Goal: Task Accomplishment & Management: Complete application form

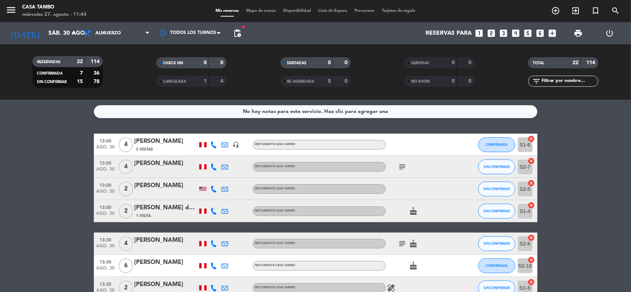
scroll to position [0, 22]
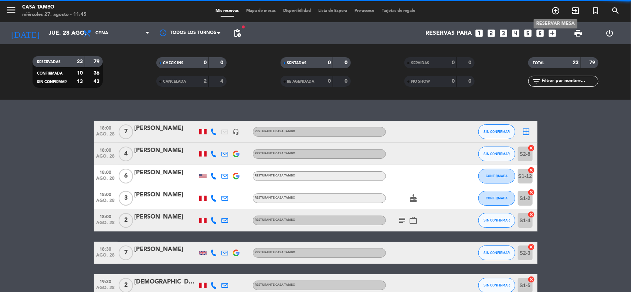
click at [554, 10] on icon "add_circle_outline" at bounding box center [555, 10] width 9 height 9
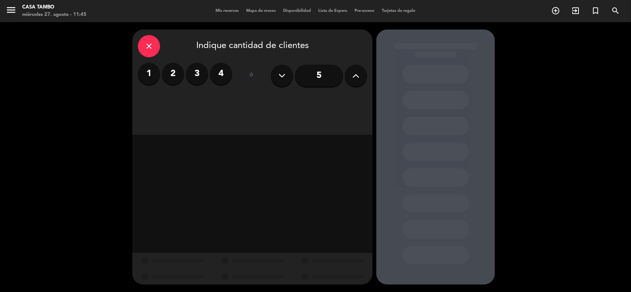
click at [170, 72] on label "2" at bounding box center [173, 74] width 22 height 22
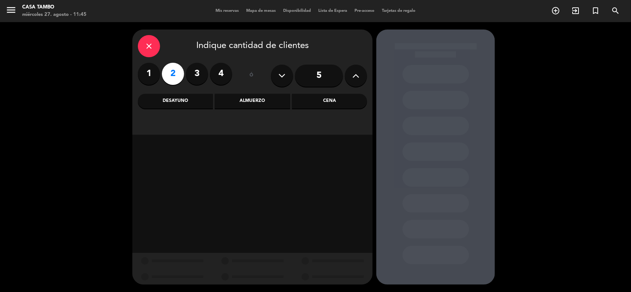
click at [322, 101] on div "Cena" at bounding box center [329, 101] width 75 height 15
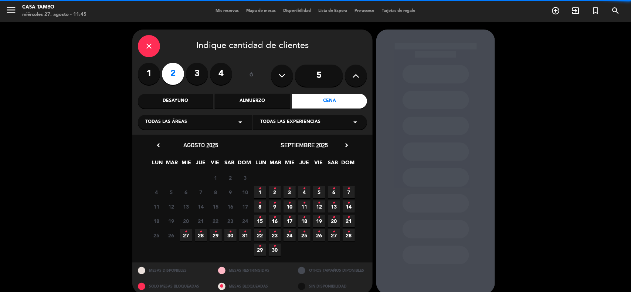
click at [307, 120] on span "Todas las experiencias" at bounding box center [290, 122] width 60 height 7
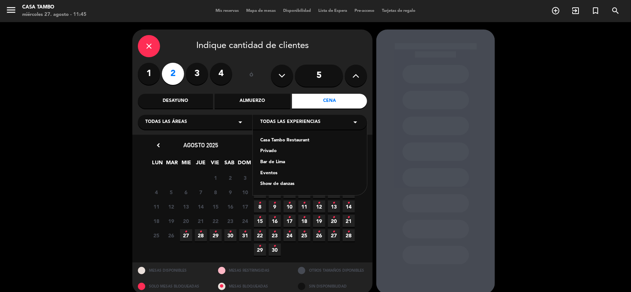
click at [290, 182] on div "Show de danzas" at bounding box center [309, 184] width 99 height 7
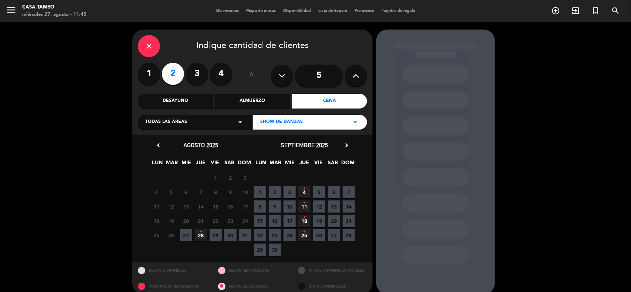
click at [218, 122] on div "Todas las áreas arrow_drop_down" at bounding box center [195, 122] width 114 height 15
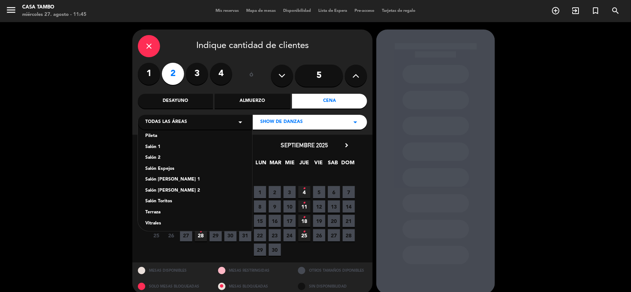
scroll to position [41, 0]
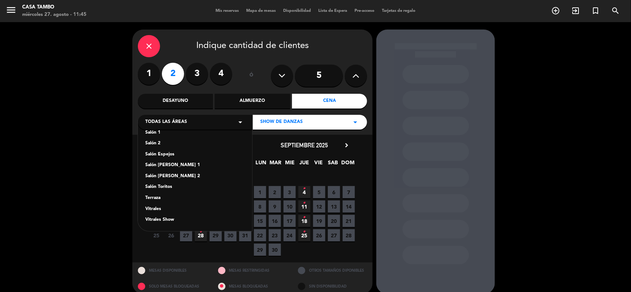
click at [166, 220] on div "Vitrales Show" at bounding box center [194, 219] width 99 height 7
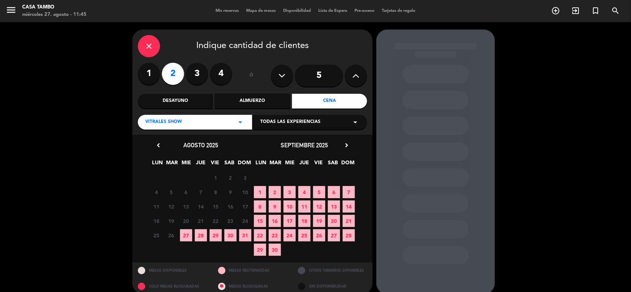
click at [309, 119] on span "Todas las experiencias" at bounding box center [290, 122] width 60 height 7
click at [293, 137] on div "Show de danzas" at bounding box center [309, 140] width 99 height 7
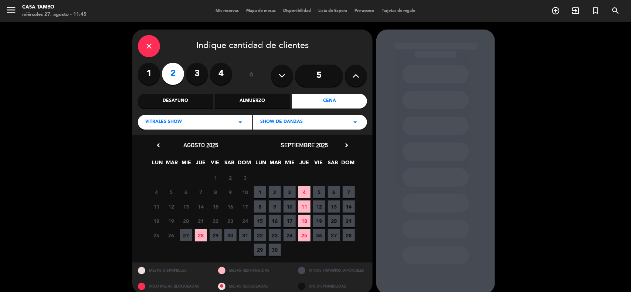
click at [202, 233] on span "28" at bounding box center [201, 235] width 12 height 12
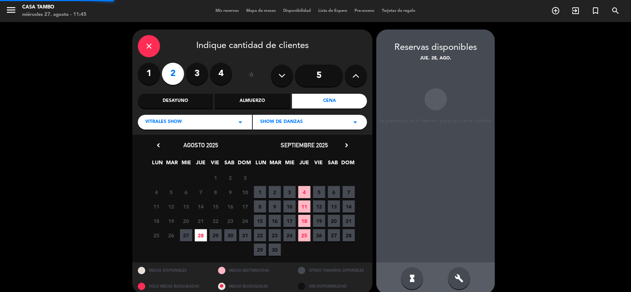
scroll to position [8, 0]
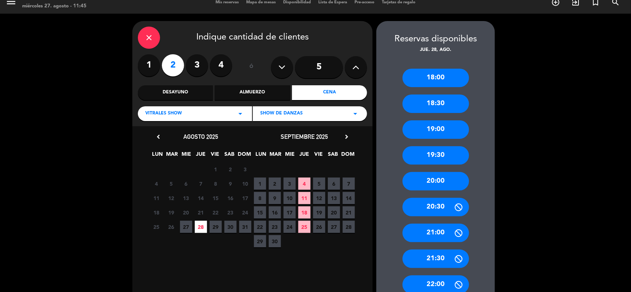
click at [445, 178] on div "20:00" at bounding box center [435, 181] width 66 height 18
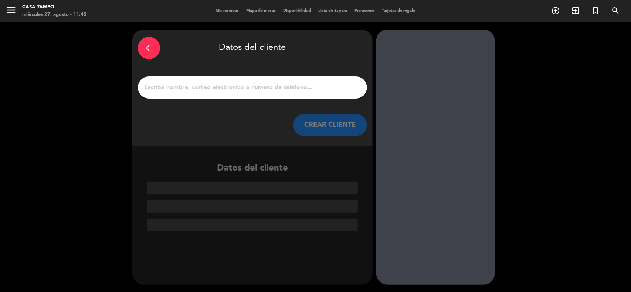
click at [292, 86] on input "1" at bounding box center [252, 87] width 218 height 10
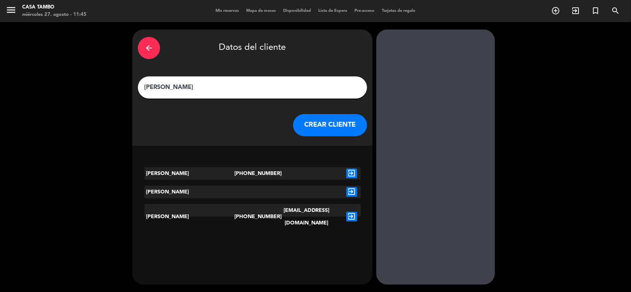
type input "[PERSON_NAME]"
click at [324, 128] on button "CREAR CLIENTE" at bounding box center [330, 125] width 74 height 22
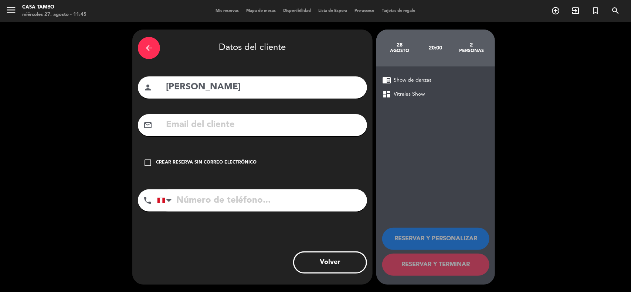
click at [206, 161] on div "Crear reserva sin correo electrónico" at bounding box center [206, 162] width 100 height 7
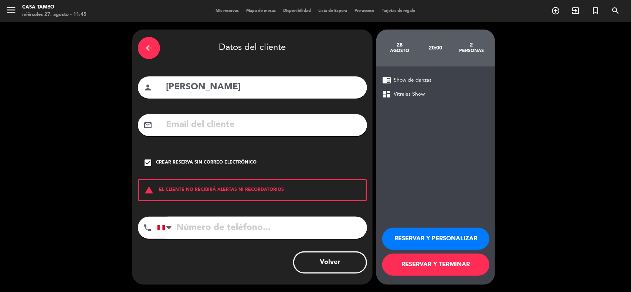
click at [423, 233] on button "RESERVAR Y PERSONALIZAR" at bounding box center [435, 239] width 107 height 22
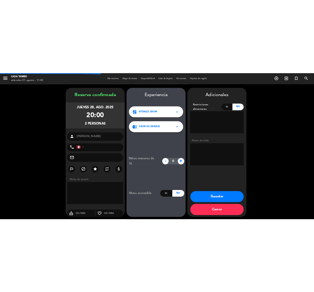
scroll to position [3, 0]
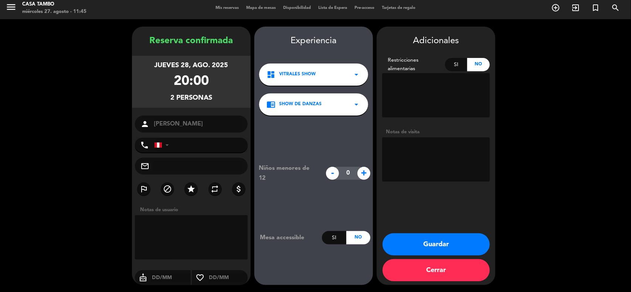
click at [441, 156] on textarea at bounding box center [435, 159] width 107 height 44
type textarea "Show de danzas - no tiene anticipo - reserva de [PERSON_NAME]."
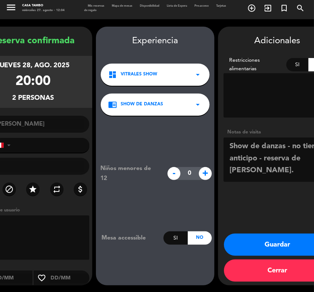
click at [272, 241] on button "Guardar" at bounding box center [277, 244] width 107 height 22
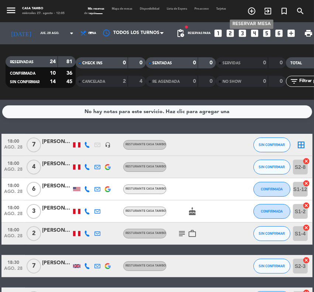
click at [250, 8] on icon "add_circle_outline" at bounding box center [251, 11] width 9 height 9
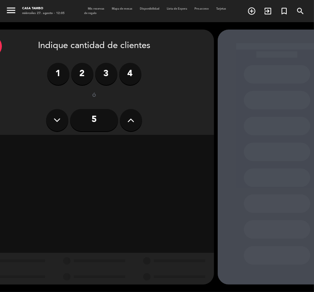
click at [83, 73] on label "2" at bounding box center [82, 74] width 22 height 22
click at [174, 141] on div "Cena" at bounding box center [171, 145] width 75 height 15
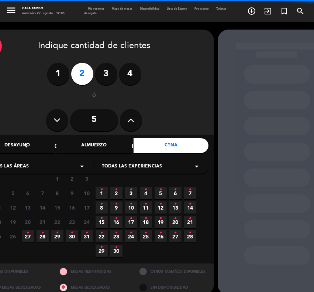
click at [143, 165] on span "Todas las experiencias" at bounding box center [132, 166] width 60 height 7
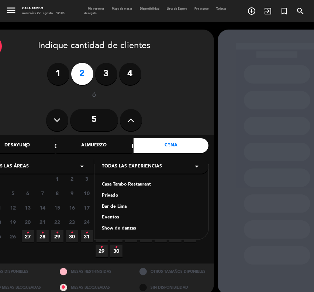
click at [132, 183] on div "Casa Tambo Restaurant" at bounding box center [151, 184] width 99 height 7
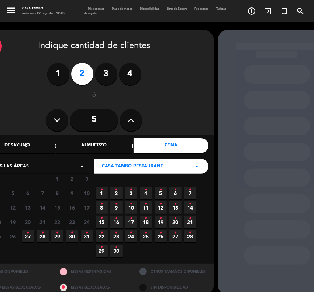
click at [60, 230] on span "29 •" at bounding box center [57, 236] width 12 height 12
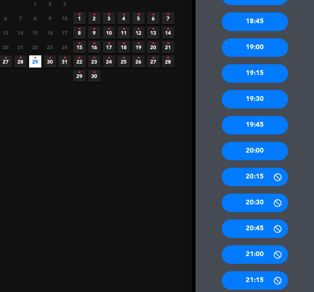
scroll to position [194, 22]
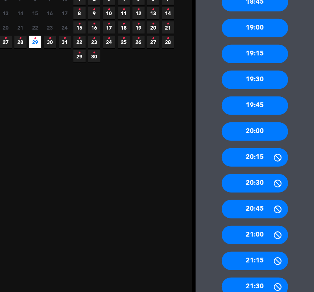
click at [255, 127] on div "20:00" at bounding box center [255, 131] width 66 height 18
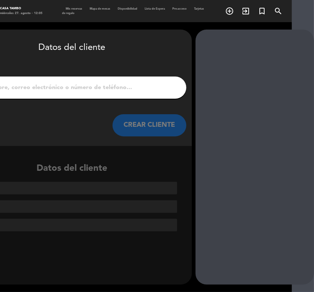
click at [96, 85] on input "1" at bounding box center [72, 87] width 218 height 10
paste input "[PERSON_NAME]"
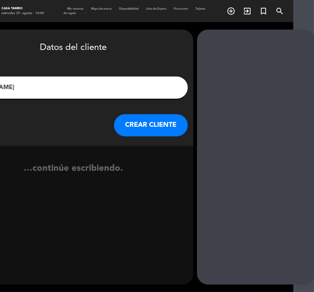
type input "[PERSON_NAME]"
click at [137, 121] on button "CREAR CLIENTE" at bounding box center [151, 125] width 74 height 22
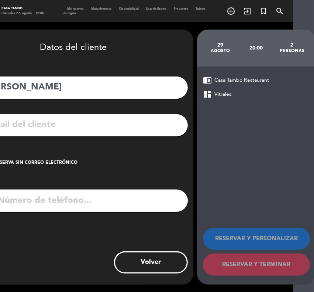
click at [53, 202] on input "tel" at bounding box center [83, 201] width 210 height 22
paste input "985752142"
type input "985752142"
click at [48, 126] on input "text" at bounding box center [84, 124] width 196 height 15
paste input "[EMAIL_ADDRESS][DOMAIN_NAME]"
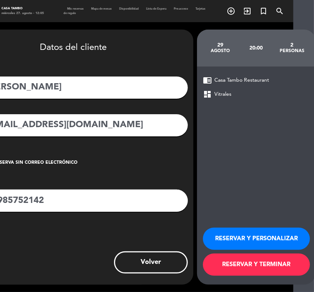
type input "[EMAIL_ADDRESS][DOMAIN_NAME]"
click at [250, 233] on button "RESERVAR Y PERSONALIZAR" at bounding box center [256, 239] width 107 height 22
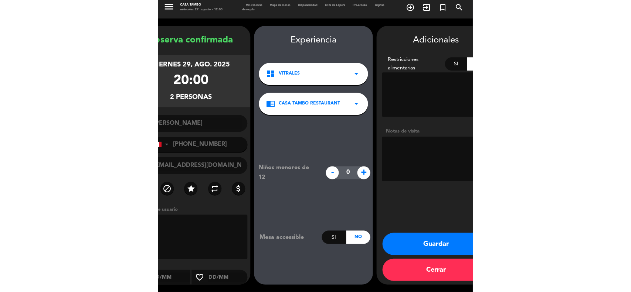
scroll to position [3, 0]
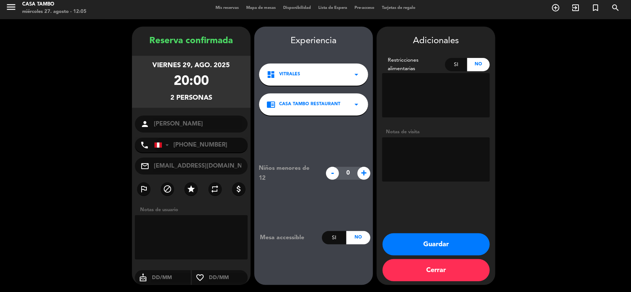
click at [461, 243] on button "Guardar" at bounding box center [435, 244] width 107 height 22
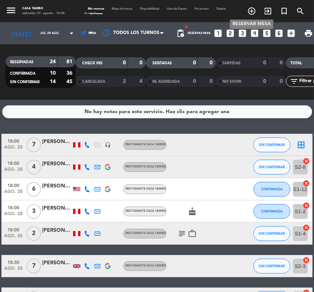
click at [252, 10] on icon "add_circle_outline" at bounding box center [251, 11] width 9 height 9
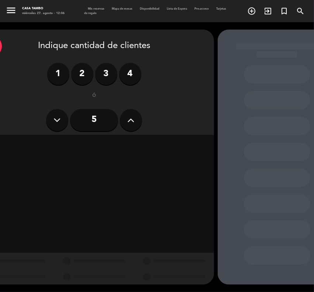
click at [137, 118] on button at bounding box center [131, 120] width 22 height 22
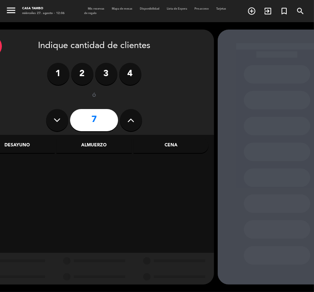
click at [137, 118] on button at bounding box center [131, 120] width 22 height 22
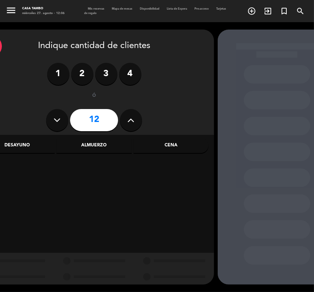
click at [137, 118] on button at bounding box center [131, 120] width 22 height 22
type input "14"
click at [174, 141] on div "Cena" at bounding box center [171, 145] width 75 height 15
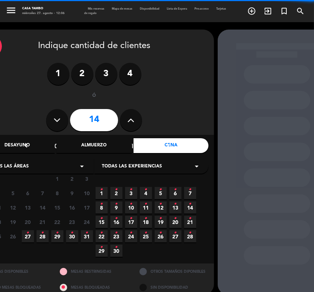
click at [141, 164] on span "Todas las experiencias" at bounding box center [132, 166] width 60 height 7
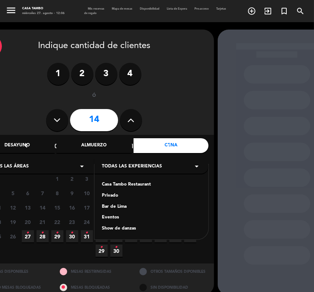
click at [127, 183] on div "Casa Tambo Restaurant" at bounding box center [151, 184] width 99 height 7
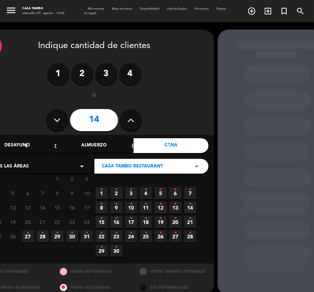
click at [42, 238] on span "28 •" at bounding box center [43, 236] width 12 height 12
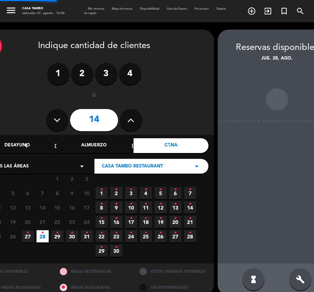
scroll to position [10, 22]
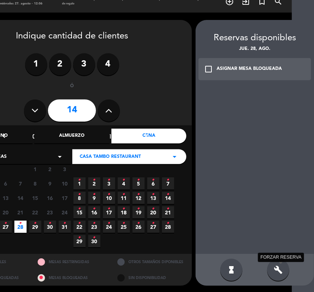
click at [276, 269] on icon "build" at bounding box center [278, 269] width 9 height 9
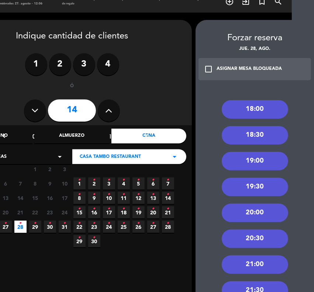
click at [254, 208] on div "20:00" at bounding box center [255, 213] width 66 height 18
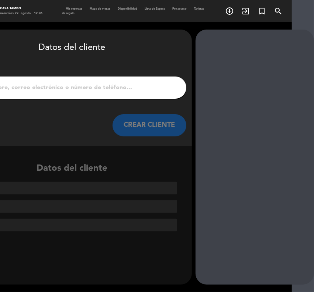
click at [150, 82] on div at bounding box center [72, 87] width 229 height 22
click at [151, 86] on input "1" at bounding box center [72, 87] width 218 height 10
paste input "[PERSON_NAME]"
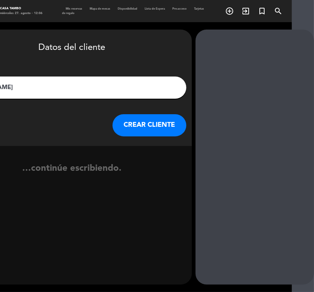
type input "[PERSON_NAME]"
click at [149, 119] on button "CREAR CLIENTE" at bounding box center [150, 125] width 74 height 22
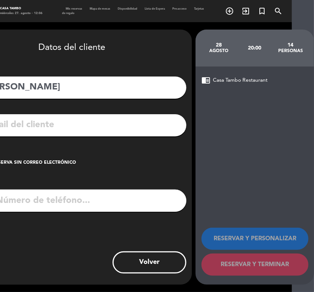
click at [58, 204] on input "tel" at bounding box center [82, 201] width 210 height 22
paste input "959591658"
type input "959591658"
click at [60, 126] on input "text" at bounding box center [83, 124] width 196 height 15
paste input "[PERSON_NAME][EMAIL_ADDRESS][PERSON_NAME][DOMAIN_NAME]"
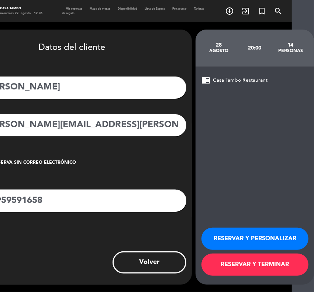
type input "[PERSON_NAME][EMAIL_ADDRESS][PERSON_NAME][DOMAIN_NAME]"
click at [241, 233] on button "RESERVAR Y PERSONALIZAR" at bounding box center [255, 239] width 107 height 22
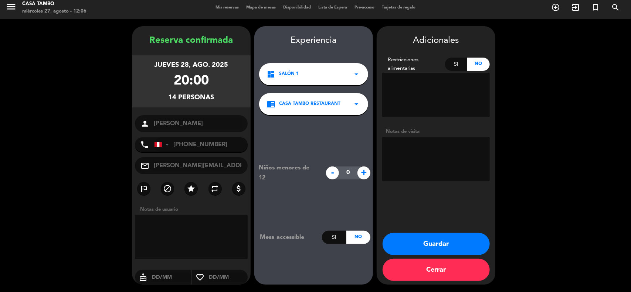
scroll to position [3, 0]
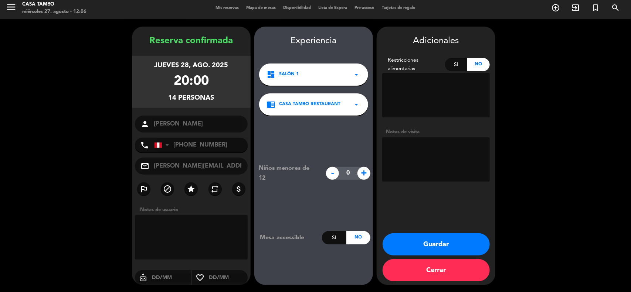
click at [458, 241] on button "Guardar" at bounding box center [435, 244] width 107 height 22
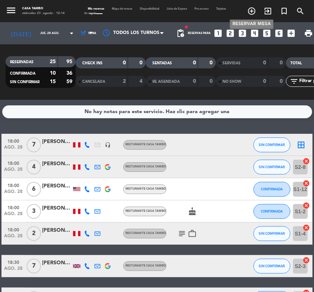
click at [250, 9] on icon "add_circle_outline" at bounding box center [251, 11] width 9 height 9
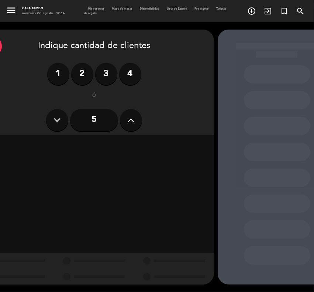
click at [137, 119] on button at bounding box center [131, 120] width 22 height 22
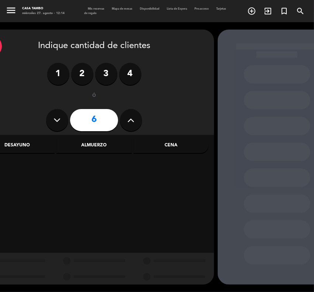
click at [137, 119] on button at bounding box center [131, 120] width 22 height 22
type input "10"
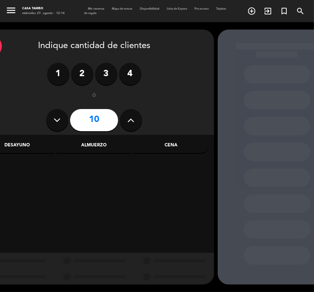
click at [109, 144] on div "Almuerzo" at bounding box center [94, 145] width 75 height 15
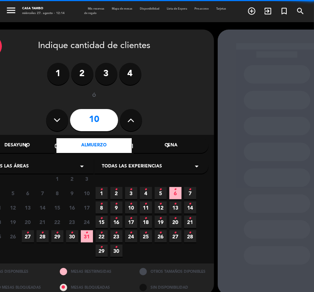
click at [150, 165] on span "Todas las experiencias" at bounding box center [132, 166] width 60 height 7
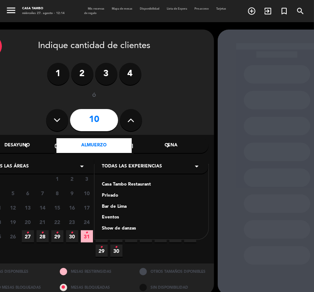
click at [128, 184] on div "Casa Tambo Restaurant" at bounding box center [151, 184] width 99 height 7
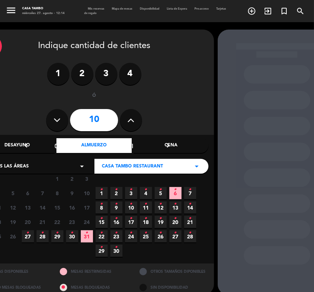
click at [85, 233] on span "31 •" at bounding box center [87, 236] width 12 height 12
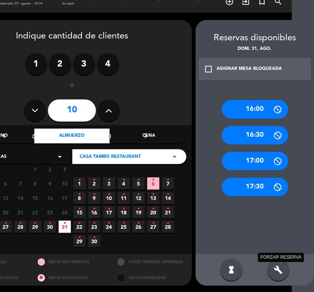
click at [280, 271] on icon "build" at bounding box center [278, 269] width 9 height 9
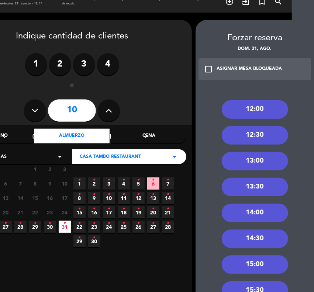
click at [259, 184] on div "13:30" at bounding box center [255, 187] width 66 height 18
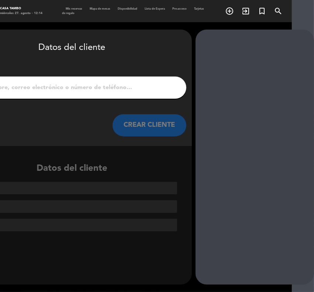
click at [102, 91] on input "1" at bounding box center [72, 87] width 218 height 10
paste input "[PERSON_NAME] [PERSON_NAME]"
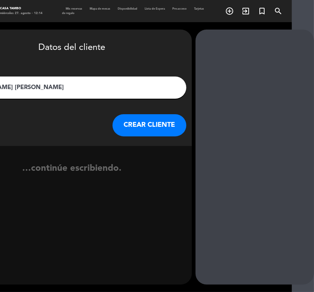
type input "[PERSON_NAME] [PERSON_NAME]"
click at [141, 122] on button "CREAR CLIENTE" at bounding box center [150, 125] width 74 height 22
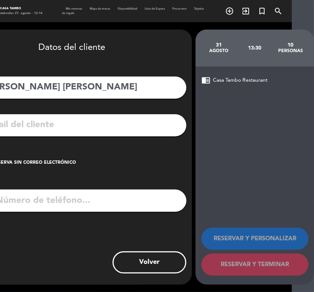
click at [57, 201] on input "tel" at bounding box center [82, 201] width 210 height 22
paste input "997059668"
type input "997059668"
click at [26, 126] on input "text" at bounding box center [83, 124] width 196 height 15
paste input "[EMAIL_ADDRESS][DOMAIN_NAME]"
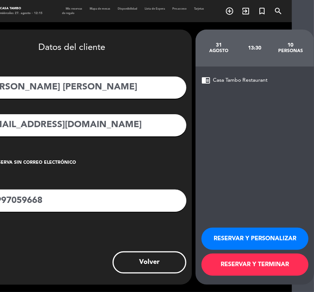
type input "[EMAIL_ADDRESS][DOMAIN_NAME]"
click at [271, 235] on button "RESERVAR Y PERSONALIZAR" at bounding box center [255, 239] width 107 height 22
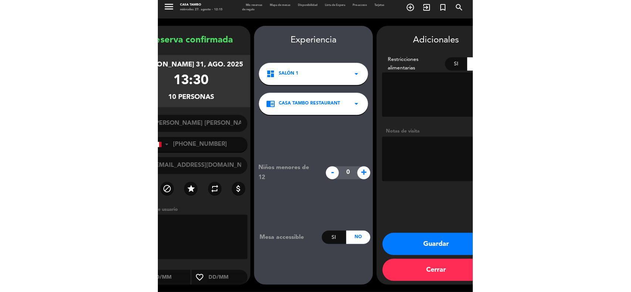
scroll to position [3, 0]
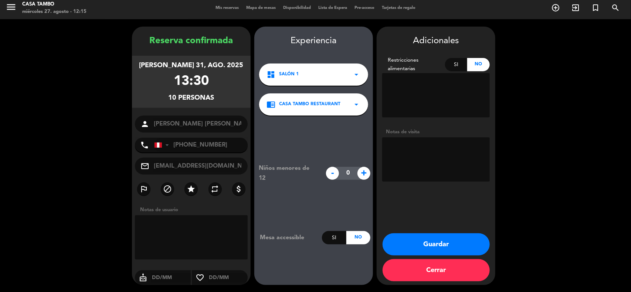
click at [439, 242] on button "Guardar" at bounding box center [435, 244] width 107 height 22
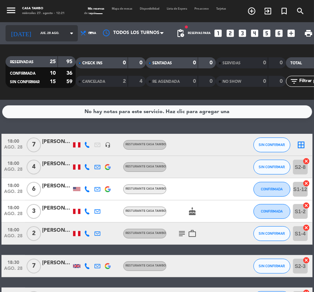
click at [47, 34] on input "jue. 28 ago." at bounding box center [57, 33] width 41 height 11
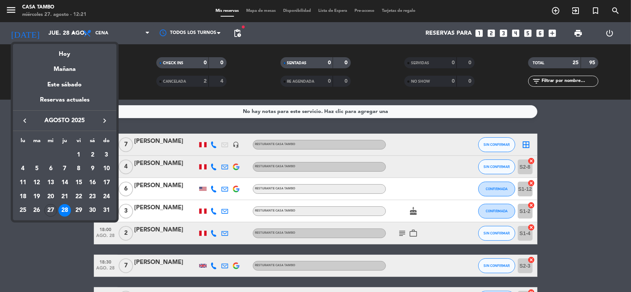
click at [132, 60] on div at bounding box center [315, 146] width 631 height 292
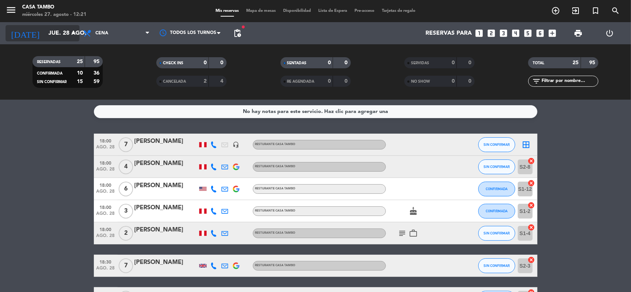
click at [70, 30] on icon "arrow_drop_down" at bounding box center [73, 33] width 9 height 9
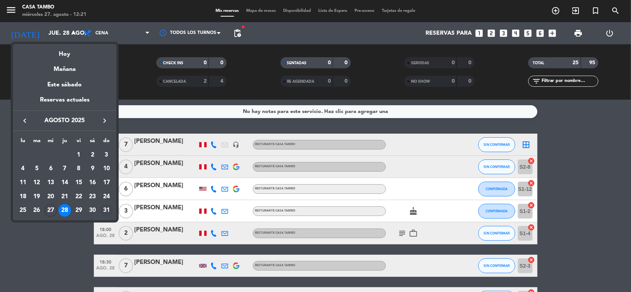
click at [105, 204] on td "31" at bounding box center [106, 211] width 14 height 14
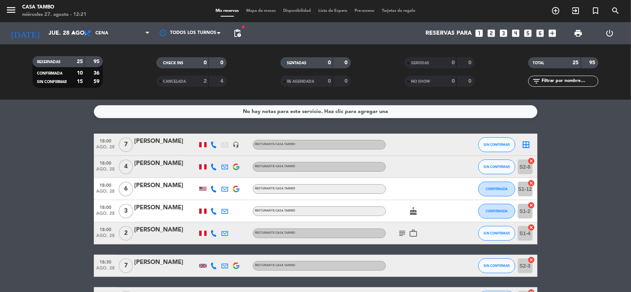
type input "dom. 31 ago."
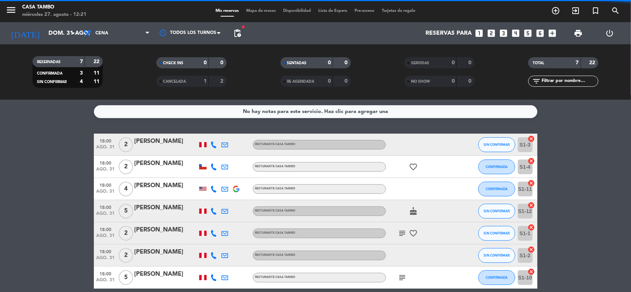
click at [124, 30] on span "Cena" at bounding box center [116, 33] width 74 height 16
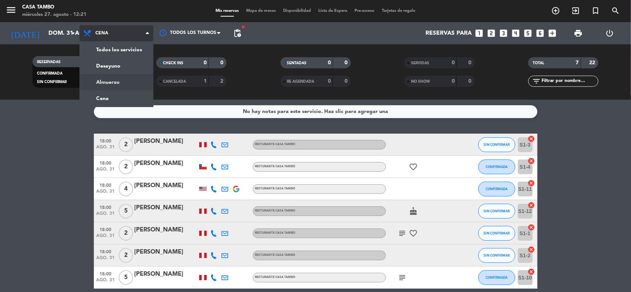
click at [120, 80] on div "menu Casa Tambo miércoles 27. agosto - 12:21 Mis reservas Mapa de mesas Disponi…" at bounding box center [315, 50] width 631 height 100
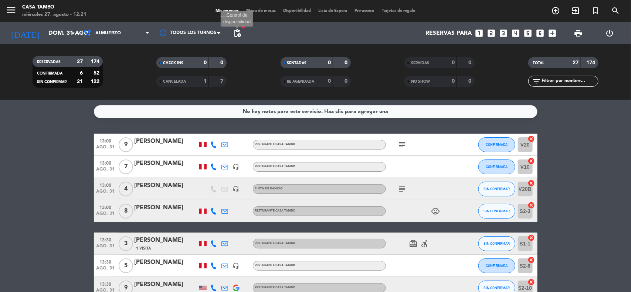
click at [239, 30] on span "pending_actions" at bounding box center [237, 33] width 9 height 9
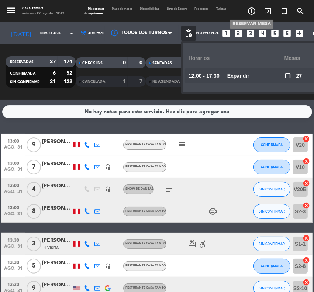
click at [251, 11] on icon "add_circle_outline" at bounding box center [251, 11] width 9 height 9
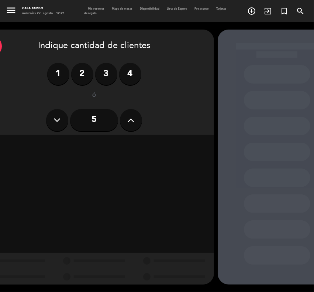
click at [93, 114] on input "5" at bounding box center [94, 120] width 48 height 22
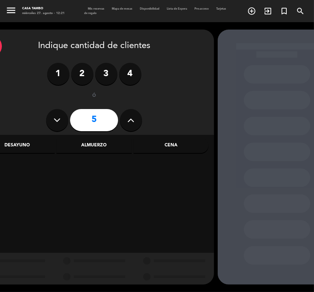
click at [119, 145] on div "Almuerzo" at bounding box center [94, 145] width 75 height 15
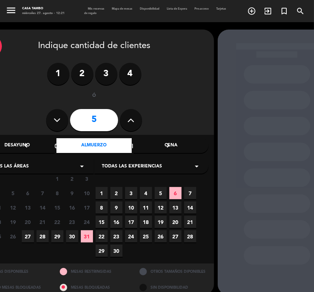
click at [143, 164] on span "Todas las experiencias" at bounding box center [132, 166] width 60 height 7
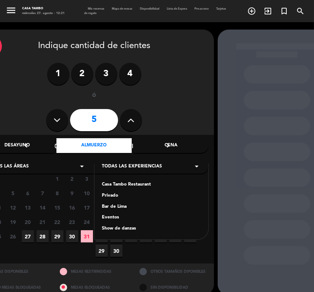
click at [115, 184] on div "Casa Tambo Restaurant" at bounding box center [151, 184] width 99 height 7
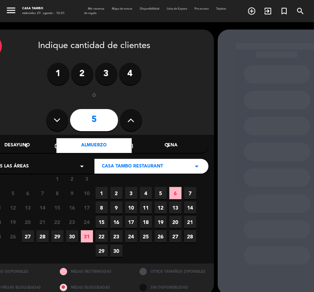
click at [88, 236] on span "31" at bounding box center [87, 236] width 12 height 12
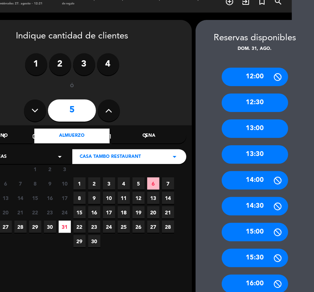
click at [259, 152] on div "13:30" at bounding box center [255, 154] width 66 height 18
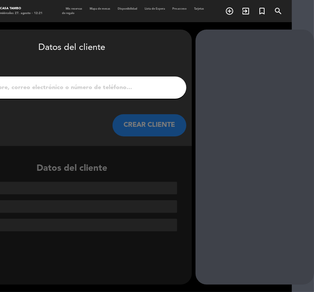
click at [127, 86] on input "1" at bounding box center [72, 87] width 218 height 10
paste input "[PERSON_NAME]"
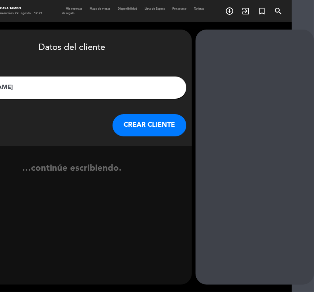
click at [126, 87] on input "[PERSON_NAME]" at bounding box center [72, 87] width 218 height 10
paste input "[PERSON_NAME]"
drag, startPoint x: 108, startPoint y: 89, endPoint x: -223, endPoint y: 122, distance: 333.1
click at [0, 122] on html "close × Casa Tambo × chrome_reader_mode Listado de Reservas account_box Cliente…" at bounding box center [157, 146] width 314 height 292
paste input "text"
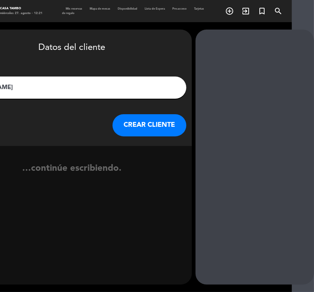
type input "[PERSON_NAME]"
click at [138, 117] on button "CREAR CLIENTE" at bounding box center [150, 125] width 74 height 22
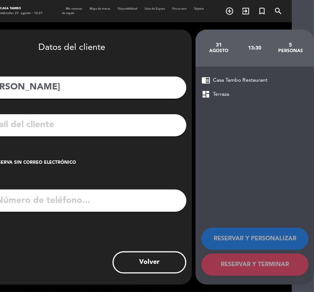
click at [119, 124] on input "text" at bounding box center [83, 124] width 196 height 15
click at [92, 198] on input "tel" at bounding box center [82, 201] width 210 height 22
paste input "972682054"
type input "972682054"
click at [139, 129] on input "text" at bounding box center [83, 124] width 196 height 15
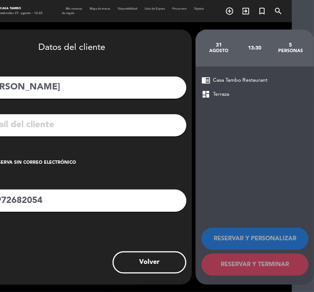
paste input "[PERSON_NAME][EMAIL_ADDRESS][DOMAIN_NAME]"
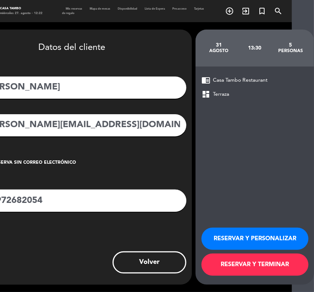
type input "[PERSON_NAME][EMAIL_ADDRESS][DOMAIN_NAME]"
click at [264, 235] on button "RESERVAR Y PERSONALIZAR" at bounding box center [255, 239] width 107 height 22
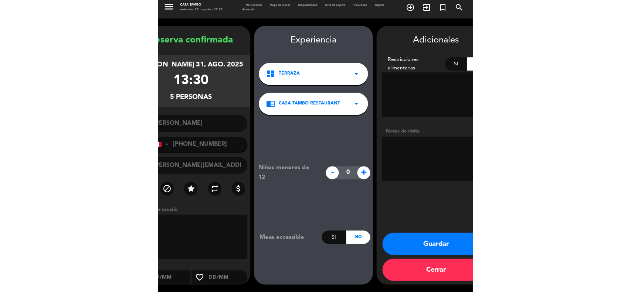
scroll to position [3, 0]
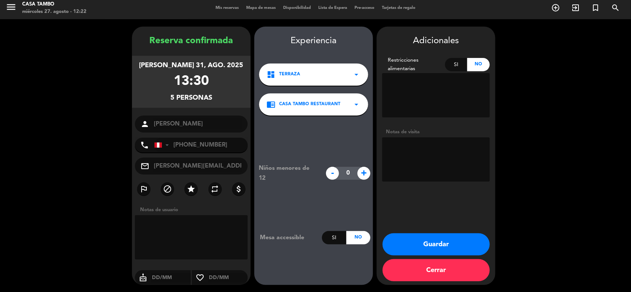
click at [477, 242] on button "Guardar" at bounding box center [435, 244] width 107 height 22
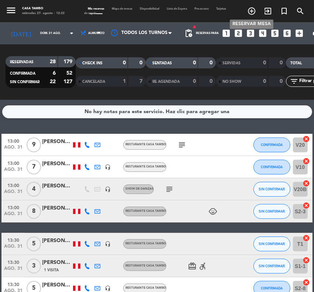
click at [253, 10] on icon "add_circle_outline" at bounding box center [251, 11] width 9 height 9
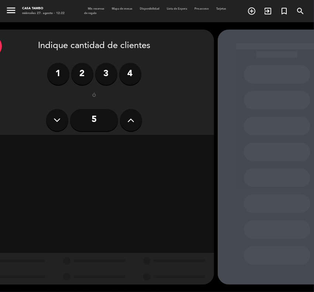
click at [128, 121] on icon at bounding box center [131, 120] width 7 height 11
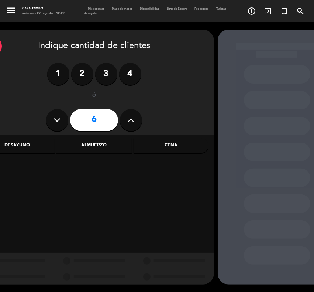
click at [128, 121] on icon at bounding box center [131, 120] width 7 height 11
type input "9"
click at [171, 140] on div "Cena" at bounding box center [171, 145] width 75 height 15
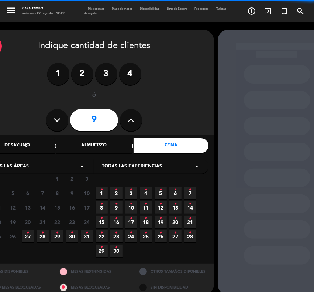
click at [140, 163] on span "Todas las experiencias" at bounding box center [132, 166] width 60 height 7
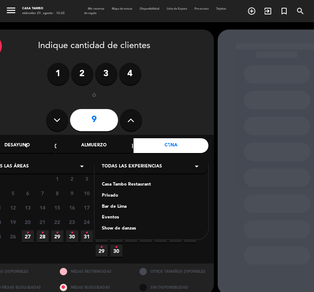
click at [116, 183] on div "Casa Tambo Restaurant" at bounding box center [151, 184] width 99 height 7
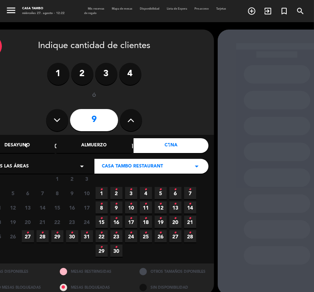
click at [46, 233] on span "28 •" at bounding box center [43, 236] width 12 height 12
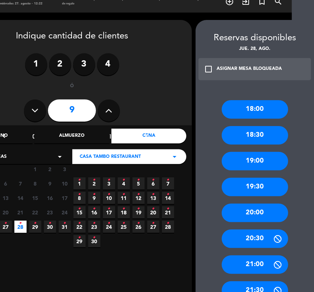
click at [259, 185] on div "19:30" at bounding box center [255, 187] width 66 height 18
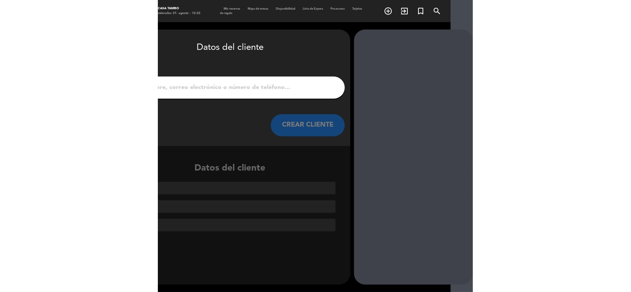
scroll to position [0, 22]
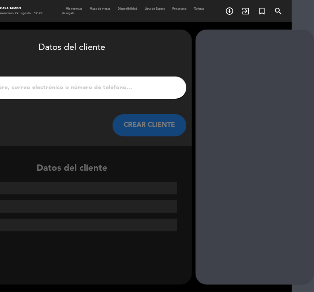
click at [60, 83] on input "1" at bounding box center [72, 87] width 218 height 10
paste input "[PERSON_NAME] [PERSON_NAME]"
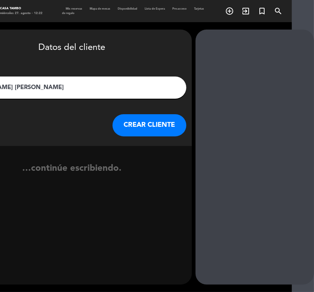
type input "[PERSON_NAME] [PERSON_NAME]"
click at [134, 124] on button "CREAR CLIENTE" at bounding box center [150, 125] width 74 height 22
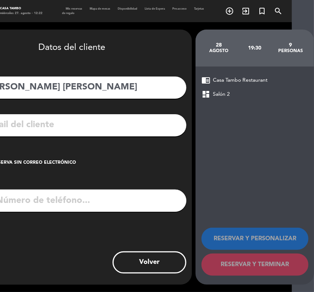
click at [68, 202] on input "tel" at bounding box center [82, 201] width 210 height 22
paste input "991921080"
type input "991921080"
click at [91, 127] on input "text" at bounding box center [83, 124] width 196 height 15
paste input ":[EMAIL_ADDRESS][DOMAIN_NAME]"
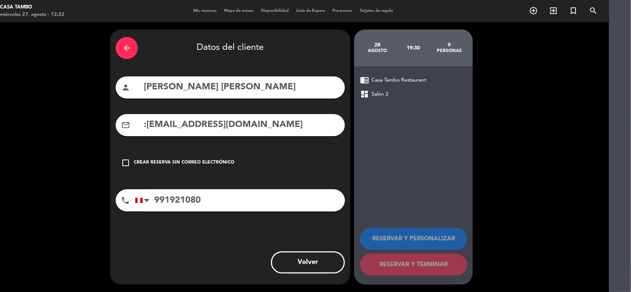
click at [145, 122] on input ":[EMAIL_ADDRESS][DOMAIN_NAME]" at bounding box center [241, 124] width 196 height 15
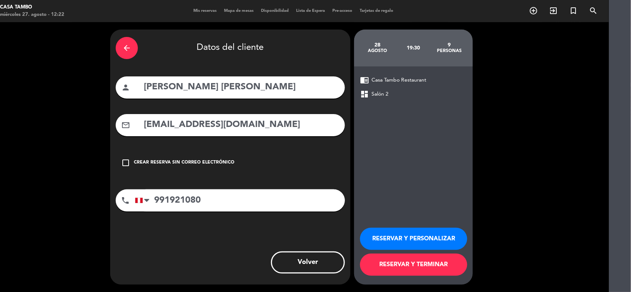
type input "[EMAIL_ADDRESS][DOMAIN_NAME]"
click at [420, 239] on button "RESERVAR Y PERSONALIZAR" at bounding box center [413, 239] width 107 height 22
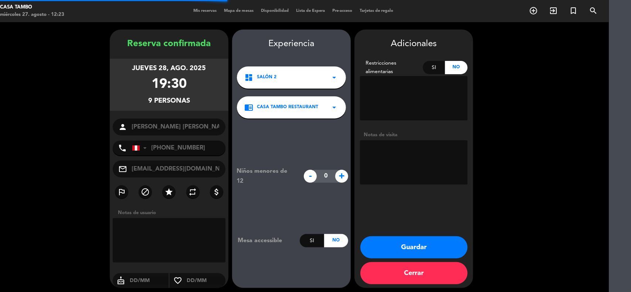
scroll to position [3, 22]
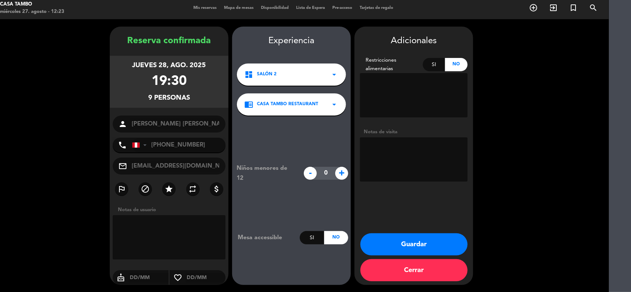
click at [406, 239] on button "Guardar" at bounding box center [413, 244] width 107 height 22
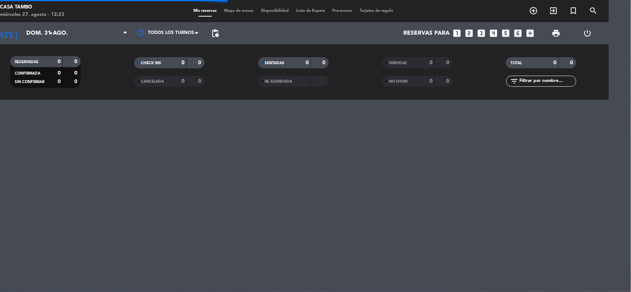
scroll to position [0, 22]
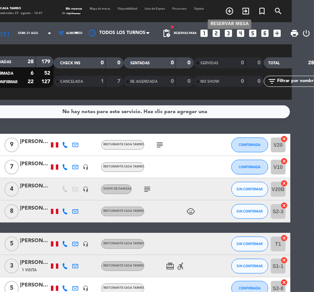
click at [231, 9] on icon "add_circle_outline" at bounding box center [229, 11] width 9 height 9
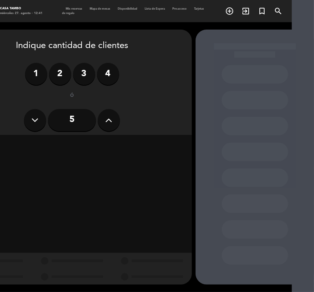
click at [83, 72] on label "3" at bounding box center [84, 74] width 22 height 22
click at [150, 140] on div "Cena" at bounding box center [149, 145] width 75 height 15
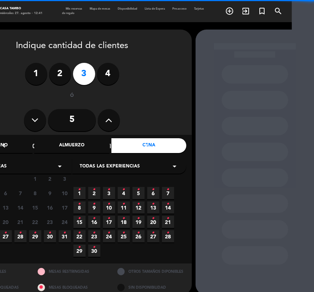
click at [132, 165] on span "Todas las experiencias" at bounding box center [110, 166] width 60 height 7
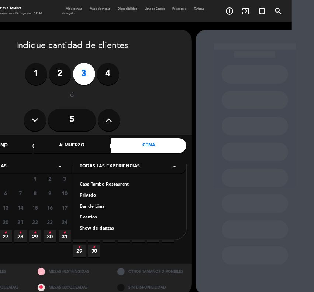
click at [98, 201] on div "Casa Tambo Restaurant Privado Bar de Lima Eventos Show de danzas" at bounding box center [129, 201] width 114 height 75
click at [100, 204] on div "Bar de Lima" at bounding box center [129, 206] width 99 height 7
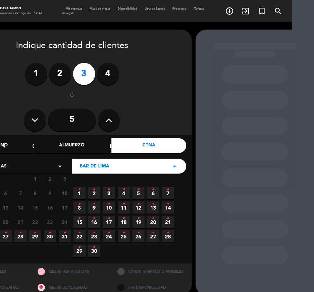
click at [39, 161] on div "Todas las áreas arrow_drop_down" at bounding box center [15, 166] width 114 height 15
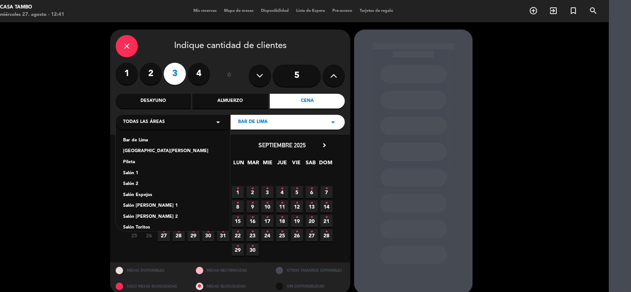
click at [138, 138] on div "Bar de Lima" at bounding box center [172, 140] width 99 height 7
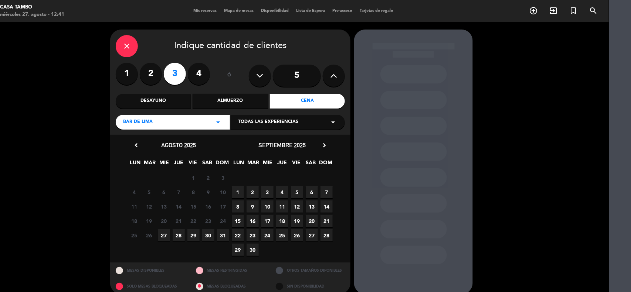
click at [207, 235] on span "30" at bounding box center [208, 235] width 12 height 12
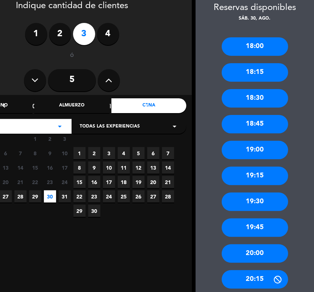
scroll to position [55, 22]
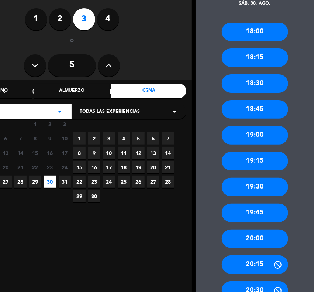
click at [262, 227] on div "18:00 18:15 18:30 18:45 19:00 19:15 19:30 19:45 20:00 20:15 20:30 20:45 21:00 2…" at bounding box center [255, 261] width 119 height 506
click at [264, 237] on div "20:00" at bounding box center [255, 238] width 66 height 18
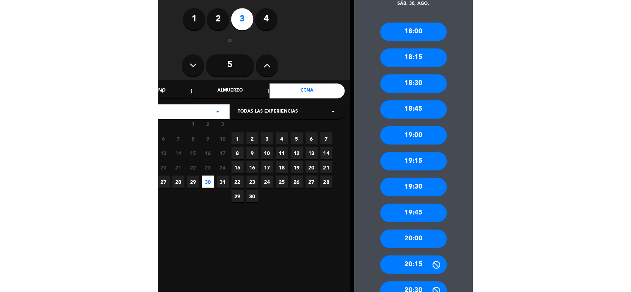
scroll to position [0, 22]
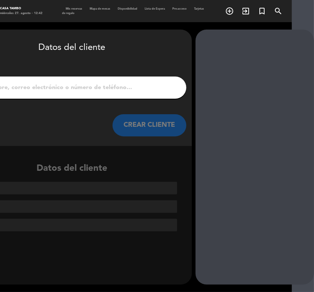
click at [100, 89] on input "1" at bounding box center [72, 87] width 218 height 10
paste input "[PERSON_NAME]"
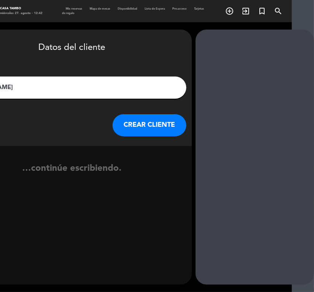
type input "[PERSON_NAME]"
click at [150, 123] on button "CREAR CLIENTE" at bounding box center [150, 125] width 74 height 22
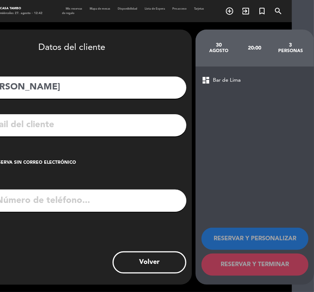
click at [132, 205] on input "tel" at bounding box center [82, 201] width 210 height 22
paste input "988838244"
type input "988838244"
click at [126, 126] on input "text" at bounding box center [83, 124] width 196 height 15
paste input "[PERSON_NAME][EMAIL_ADDRESS][DOMAIN_NAME]"
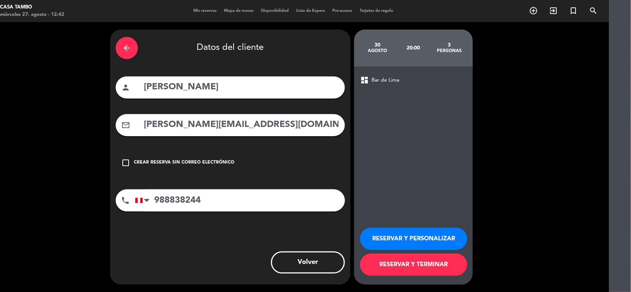
type input "[PERSON_NAME][EMAIL_ADDRESS][DOMAIN_NAME]"
click at [444, 232] on button "RESERVAR Y PERSONALIZAR" at bounding box center [413, 239] width 107 height 22
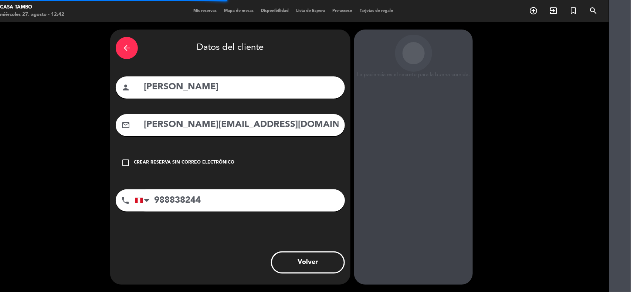
scroll to position [3, 22]
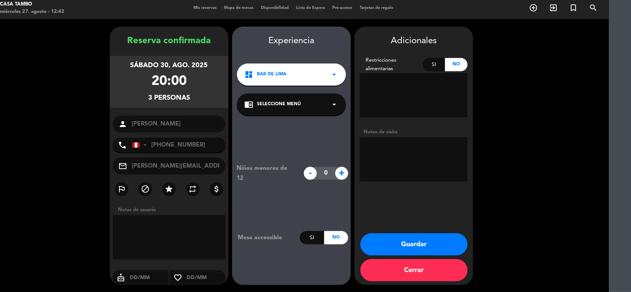
click at [324, 100] on div "chrome_reader_mode Seleccione Menú arrow_drop_down" at bounding box center [291, 104] width 109 height 22
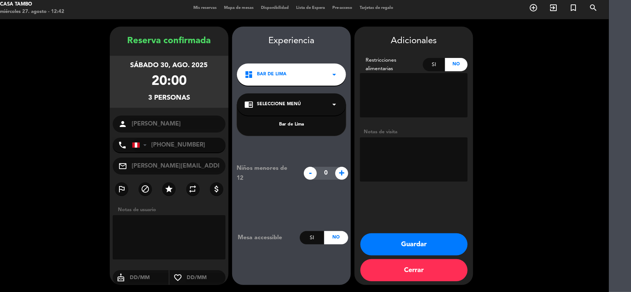
click at [316, 126] on div "Bar de Lima" at bounding box center [291, 124] width 94 height 7
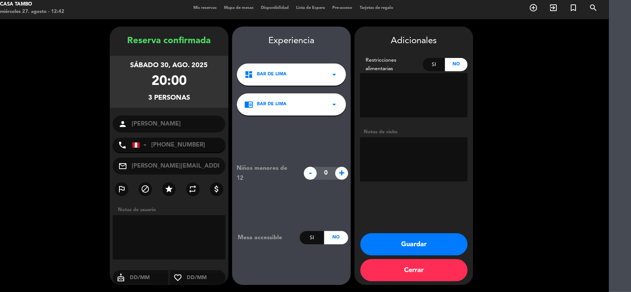
click at [445, 247] on button "Guardar" at bounding box center [413, 244] width 107 height 22
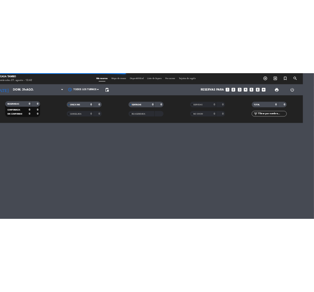
scroll to position [0, 22]
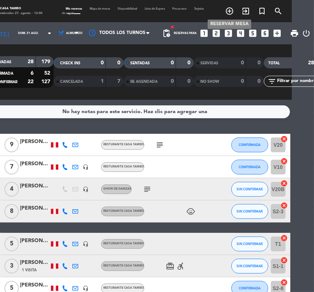
click at [227, 11] on icon "add_circle_outline" at bounding box center [229, 11] width 9 height 9
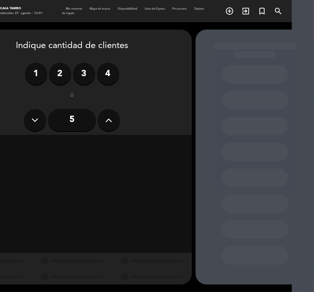
click at [106, 122] on icon at bounding box center [109, 120] width 7 height 11
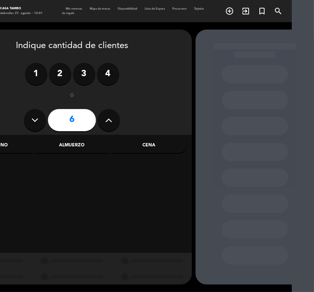
click at [107, 121] on icon at bounding box center [109, 120] width 7 height 11
type input "9"
click at [151, 141] on div "Cena" at bounding box center [149, 145] width 75 height 15
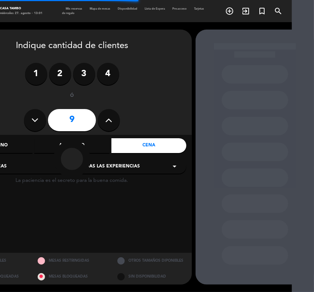
click at [140, 164] on div "Todas las experiencias arrow_drop_down" at bounding box center [129, 166] width 114 height 15
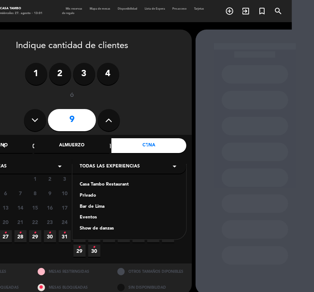
click at [106, 184] on div "Casa Tambo Restaurant" at bounding box center [129, 184] width 99 height 7
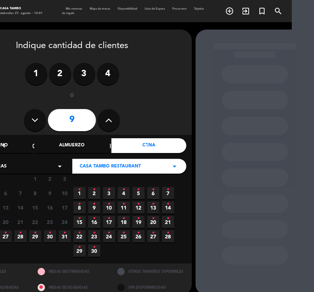
click at [2, 233] on span "27 •" at bounding box center [6, 236] width 12 height 12
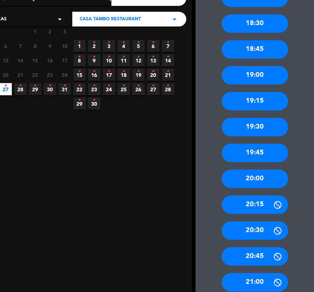
scroll to position [148, 22]
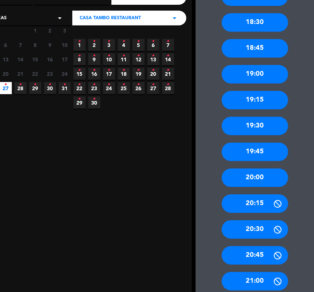
click at [260, 174] on div "20:00" at bounding box center [255, 177] width 66 height 18
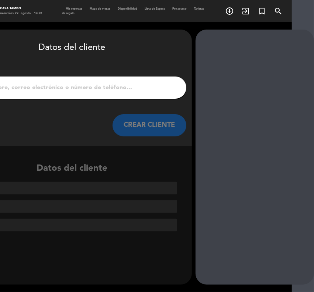
click at [132, 88] on input "1" at bounding box center [72, 87] width 218 height 10
paste input "SERVIR - [PERSON_NAME]"
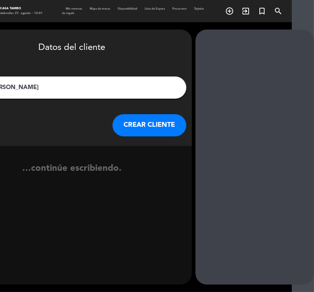
type input "SERVIR - [PERSON_NAME]"
click at [163, 119] on button "CREAR CLIENTE" at bounding box center [150, 125] width 74 height 22
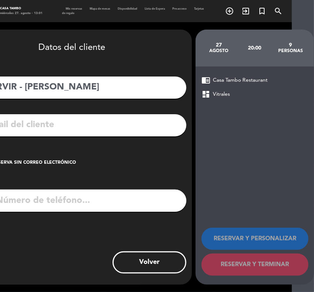
click at [83, 206] on input "tel" at bounding box center [82, 201] width 210 height 22
paste input "952020431"
type input "952020431"
click at [62, 121] on input "text" at bounding box center [83, 124] width 196 height 15
paste input "[EMAIL_ADDRESS][DOMAIN_NAME]"
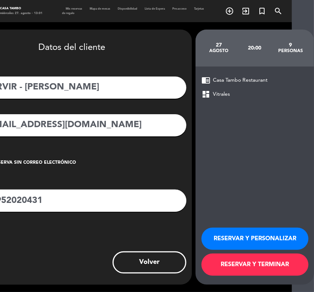
type input "[EMAIL_ADDRESS][DOMAIN_NAME]"
click at [259, 239] on button "RESERVAR Y PERSONALIZAR" at bounding box center [255, 239] width 107 height 22
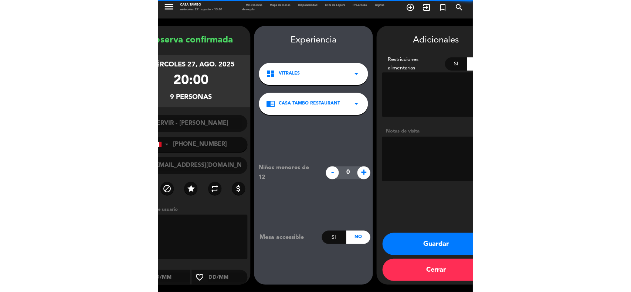
scroll to position [3, 0]
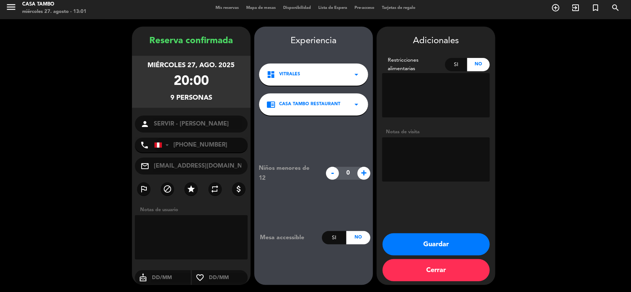
click at [465, 242] on button "Guardar" at bounding box center [435, 244] width 107 height 22
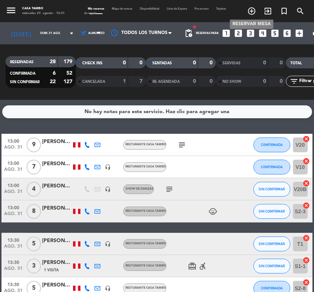
click at [250, 11] on icon "add_circle_outline" at bounding box center [251, 11] width 9 height 9
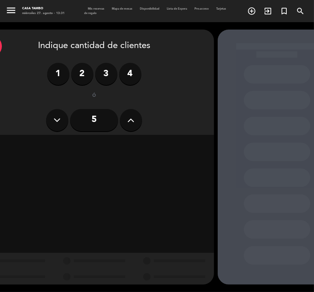
click at [124, 121] on button at bounding box center [131, 120] width 22 height 22
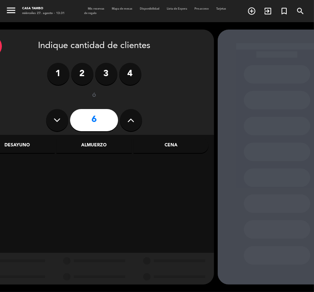
click at [159, 140] on div "Cena" at bounding box center [171, 145] width 75 height 15
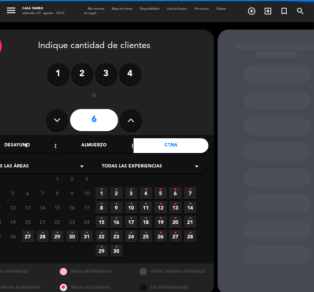
click at [143, 165] on span "Todas las experiencias" at bounding box center [132, 166] width 60 height 7
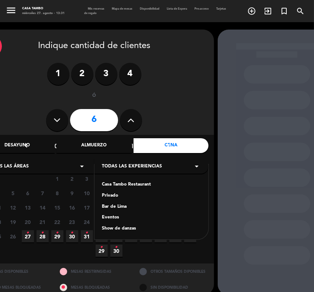
click at [124, 185] on div "Casa Tambo Restaurant" at bounding box center [151, 184] width 99 height 7
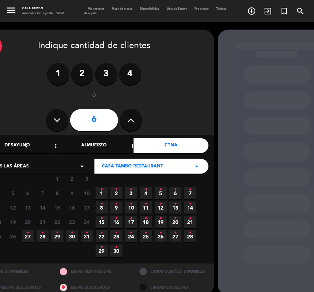
click at [41, 237] on span "28 •" at bounding box center [43, 236] width 12 height 12
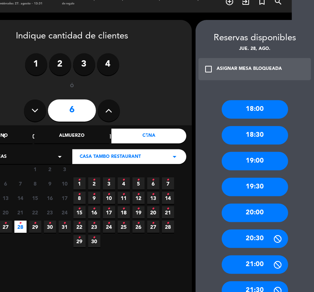
click at [256, 156] on div "19:00" at bounding box center [255, 161] width 66 height 18
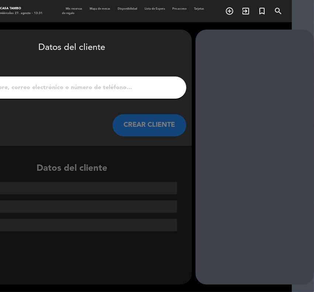
scroll to position [0, 22]
click at [85, 86] on input "1" at bounding box center [72, 87] width 218 height 10
paste input "[PERSON_NAME]"
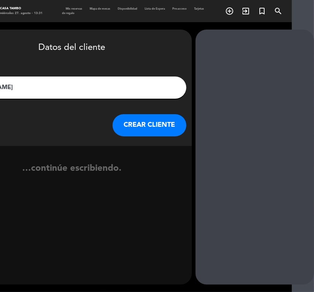
type input "[PERSON_NAME]"
click at [159, 114] on button "CREAR CLIENTE" at bounding box center [150, 125] width 74 height 22
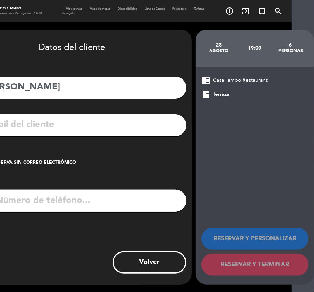
click at [79, 202] on input "tel" at bounding box center [82, 201] width 210 height 22
type input "995557074"
click at [33, 163] on div "Crear reserva sin correo electrónico" at bounding box center [26, 162] width 100 height 7
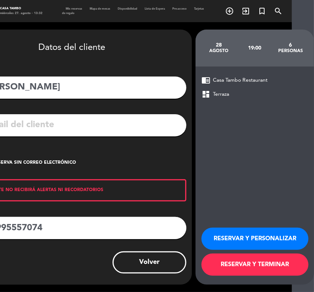
click at [257, 232] on button "RESERVAR Y PERSONALIZAR" at bounding box center [255, 239] width 107 height 22
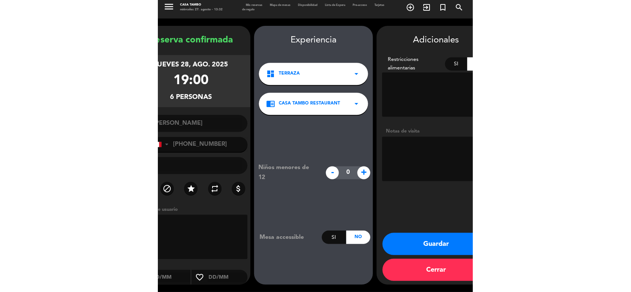
scroll to position [3, 0]
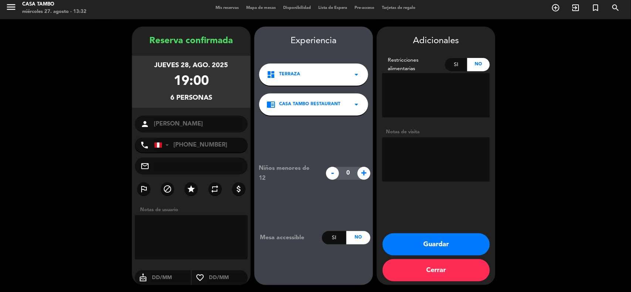
click at [460, 254] on button "Guardar" at bounding box center [435, 244] width 107 height 22
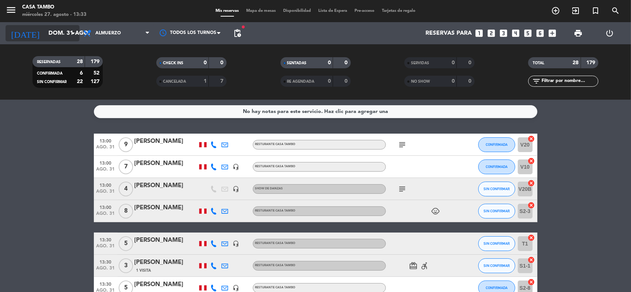
click at [69, 30] on icon "arrow_drop_down" at bounding box center [73, 33] width 9 height 9
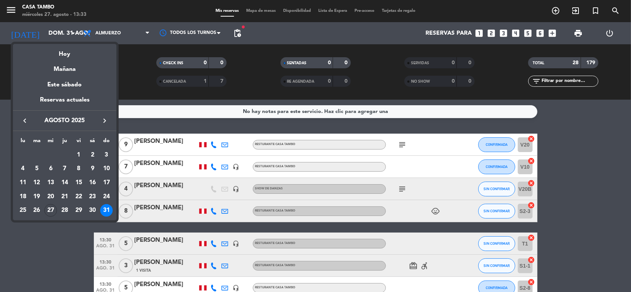
click at [64, 206] on div "28" at bounding box center [64, 210] width 13 height 13
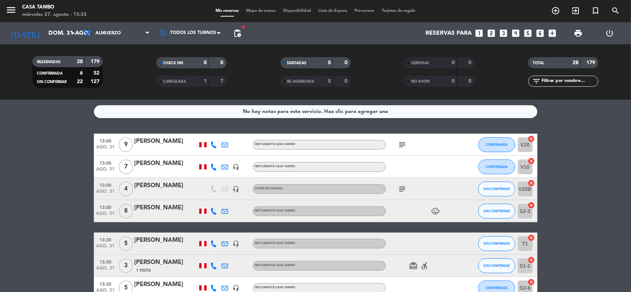
type input "jue. 28 ago."
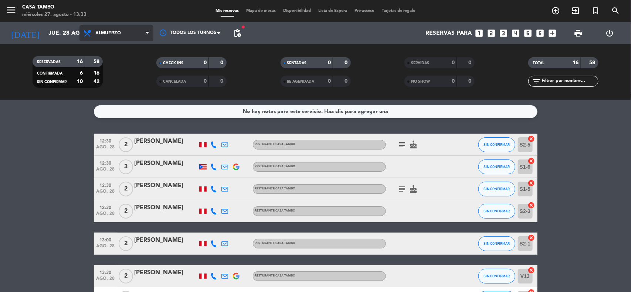
click at [129, 34] on span "Almuerzo" at bounding box center [116, 33] width 74 height 16
click at [105, 98] on div "menu Casa Tambo miércoles 27. agosto - 13:33 Mis reservas Mapa de mesas Disponi…" at bounding box center [315, 50] width 631 height 100
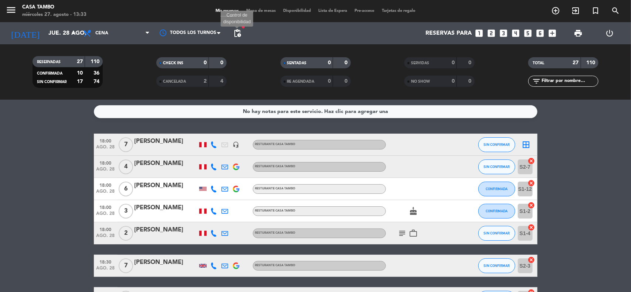
click at [237, 33] on span "pending_actions" at bounding box center [237, 33] width 9 height 9
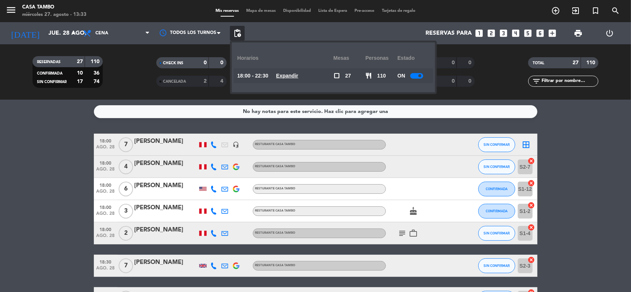
click at [578, 122] on div "No hay notas para este servicio. Haz clic para agregar una 18:00 ago. 28 7 [PER…" at bounding box center [315, 196] width 631 height 192
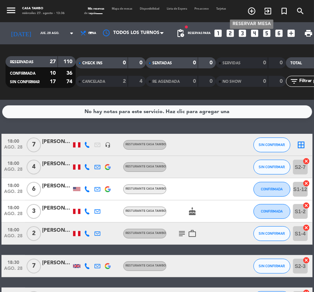
click at [250, 7] on icon "add_circle_outline" at bounding box center [251, 11] width 9 height 9
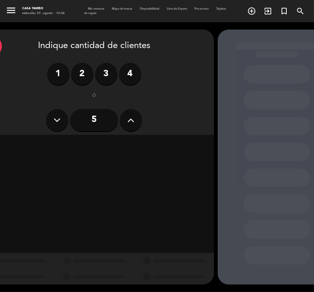
click at [74, 73] on label "2" at bounding box center [82, 74] width 22 height 22
click at [170, 143] on div "Cena" at bounding box center [171, 145] width 75 height 15
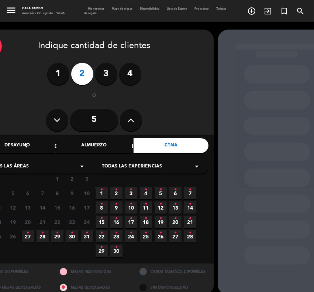
click at [41, 236] on icon "•" at bounding box center [42, 233] width 3 height 12
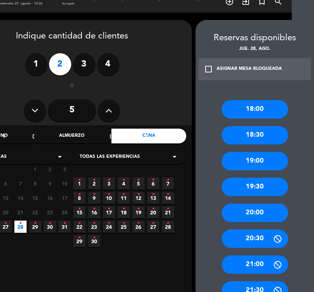
click at [263, 103] on div "18:00" at bounding box center [255, 109] width 66 height 18
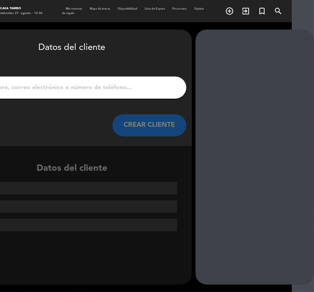
click at [47, 87] on input "1" at bounding box center [72, 87] width 218 height 10
paste input "[PERSON_NAME]"
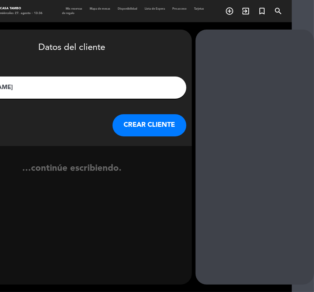
type input "[PERSON_NAME]"
click at [144, 117] on button "CREAR CLIENTE" at bounding box center [150, 125] width 74 height 22
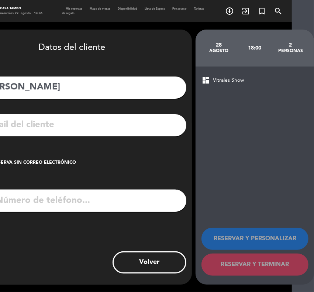
click at [42, 198] on input "tel" at bounding box center [82, 201] width 210 height 22
paste input "977924776"
type input "977924776"
click at [60, 127] on input "text" at bounding box center [83, 124] width 196 height 15
paste input "[PERSON_NAME][EMAIL_ADDRESS][PERSON_NAME][DOMAIN_NAME]"
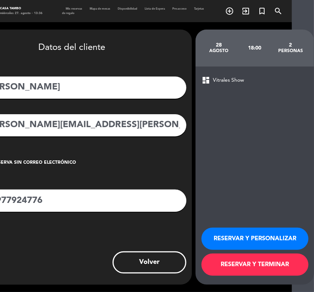
type input "[PERSON_NAME][EMAIL_ADDRESS][PERSON_NAME][DOMAIN_NAME]"
click at [235, 233] on button "RESERVAR Y PERSONALIZAR" at bounding box center [255, 239] width 107 height 22
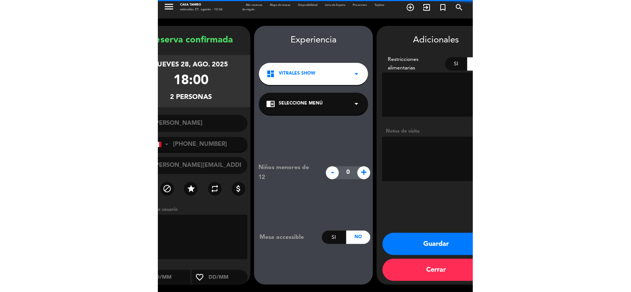
scroll to position [3, 0]
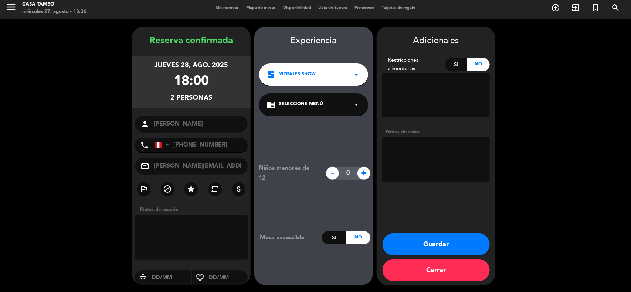
click at [472, 243] on button "Guardar" at bounding box center [435, 244] width 107 height 22
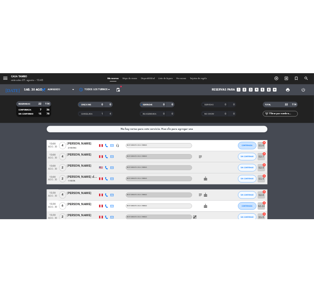
scroll to position [0, 22]
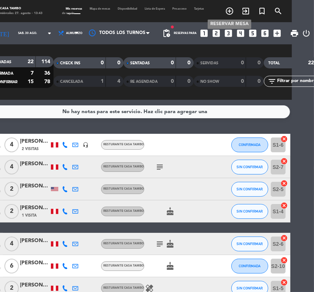
click at [228, 10] on icon "add_circle_outline" at bounding box center [229, 11] width 9 height 9
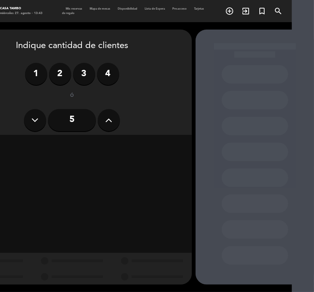
click at [58, 74] on label "2" at bounding box center [60, 74] width 22 height 22
click at [92, 143] on div "Almuerzo" at bounding box center [71, 145] width 75 height 15
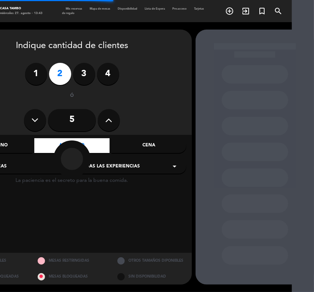
click at [122, 163] on div at bounding box center [72, 158] width 113 height 37
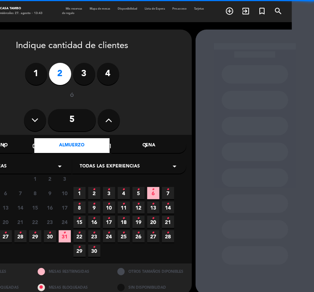
click at [123, 165] on span "Todas las experiencias" at bounding box center [110, 166] width 60 height 7
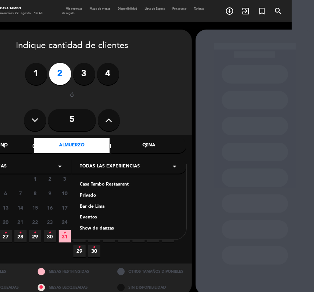
click at [119, 181] on div "Casa Tambo Restaurant" at bounding box center [129, 184] width 99 height 7
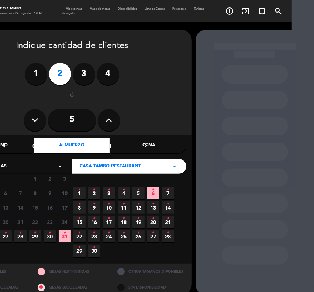
click at [126, 188] on span "4 •" at bounding box center [124, 193] width 12 height 12
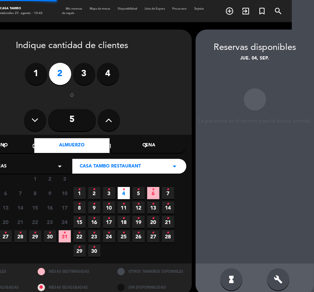
scroll to position [10, 22]
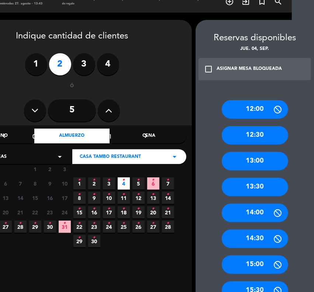
click at [245, 130] on div "12:30" at bounding box center [255, 135] width 66 height 18
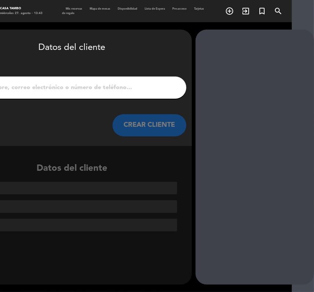
scroll to position [0, 22]
click at [71, 89] on input "1" at bounding box center [72, 87] width 218 height 10
paste input "ESCUDERO LIZANA CAROLINE"
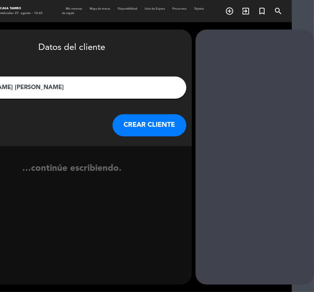
type input "ESCUDERO LIZANA CAROLINE"
click at [146, 127] on button "CREAR CLIENTE" at bounding box center [150, 125] width 74 height 22
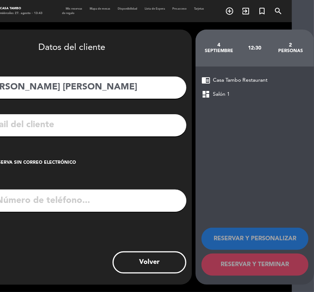
click at [116, 200] on input "tel" at bounding box center [82, 201] width 210 height 22
paste input "981172383"
type input "981172383"
click at [154, 124] on input "text" at bounding box center [83, 124] width 196 height 15
paste input "rilayescuderolizana@gmail.com"
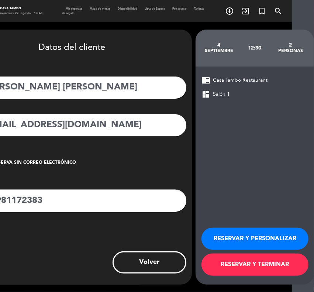
type input "rilayescuderolizana@gmail.com"
click at [264, 237] on button "RESERVAR Y PERSONALIZAR" at bounding box center [255, 239] width 107 height 22
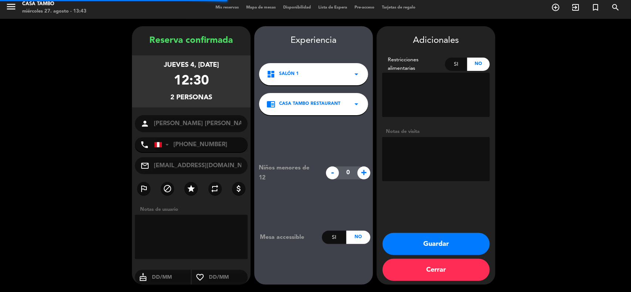
scroll to position [3, 0]
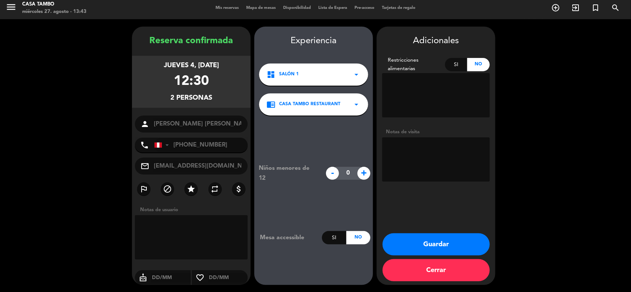
click at [446, 244] on button "Guardar" at bounding box center [435, 244] width 107 height 22
